Goal: Ask a question

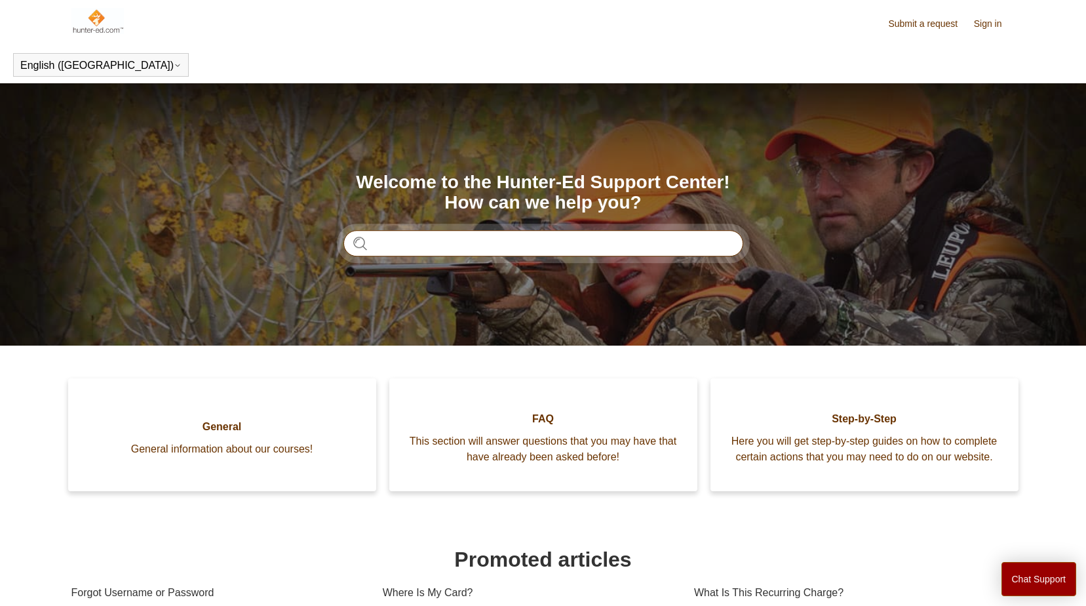
click at [404, 237] on input "Search" at bounding box center [543, 243] width 400 height 26
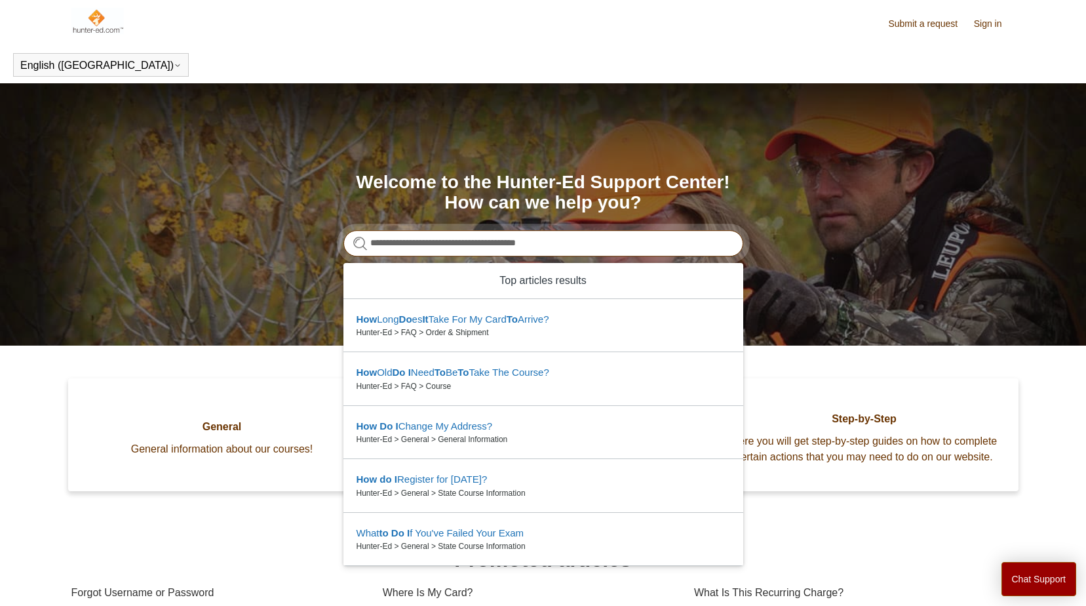
type input "**********"
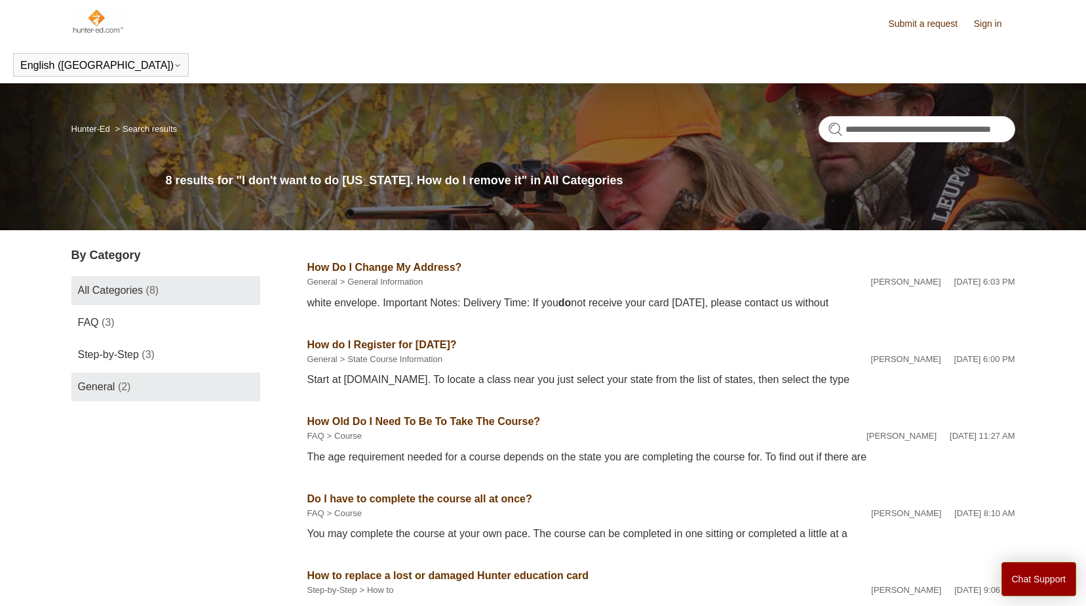
click at [103, 385] on span "General" at bounding box center [96, 386] width 37 height 11
